Goal: Task Accomplishment & Management: Manage account settings

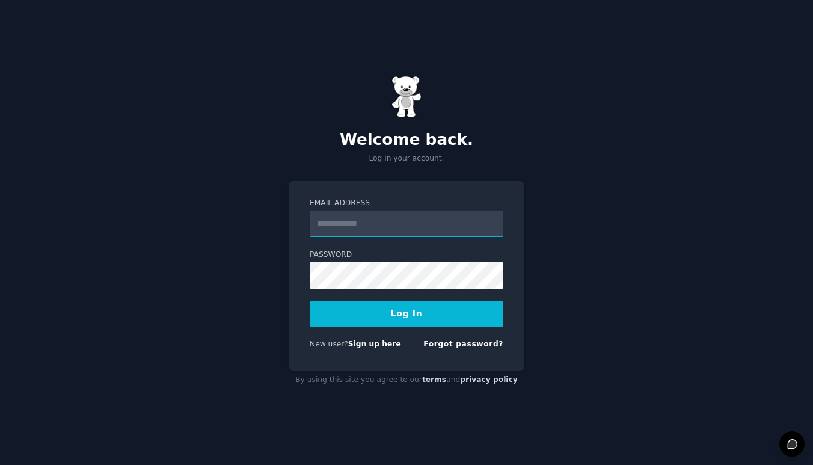
drag, startPoint x: 344, startPoint y: 234, endPoint x: 353, endPoint y: 227, distance: 12.4
click at [343, 234] on input "Email Address" at bounding box center [407, 223] width 194 height 26
click at [362, 227] on input "Email Address" at bounding box center [407, 223] width 194 height 26
click at [376, 221] on input "Email Address" at bounding box center [407, 223] width 194 height 26
